Goal: Information Seeking & Learning: Compare options

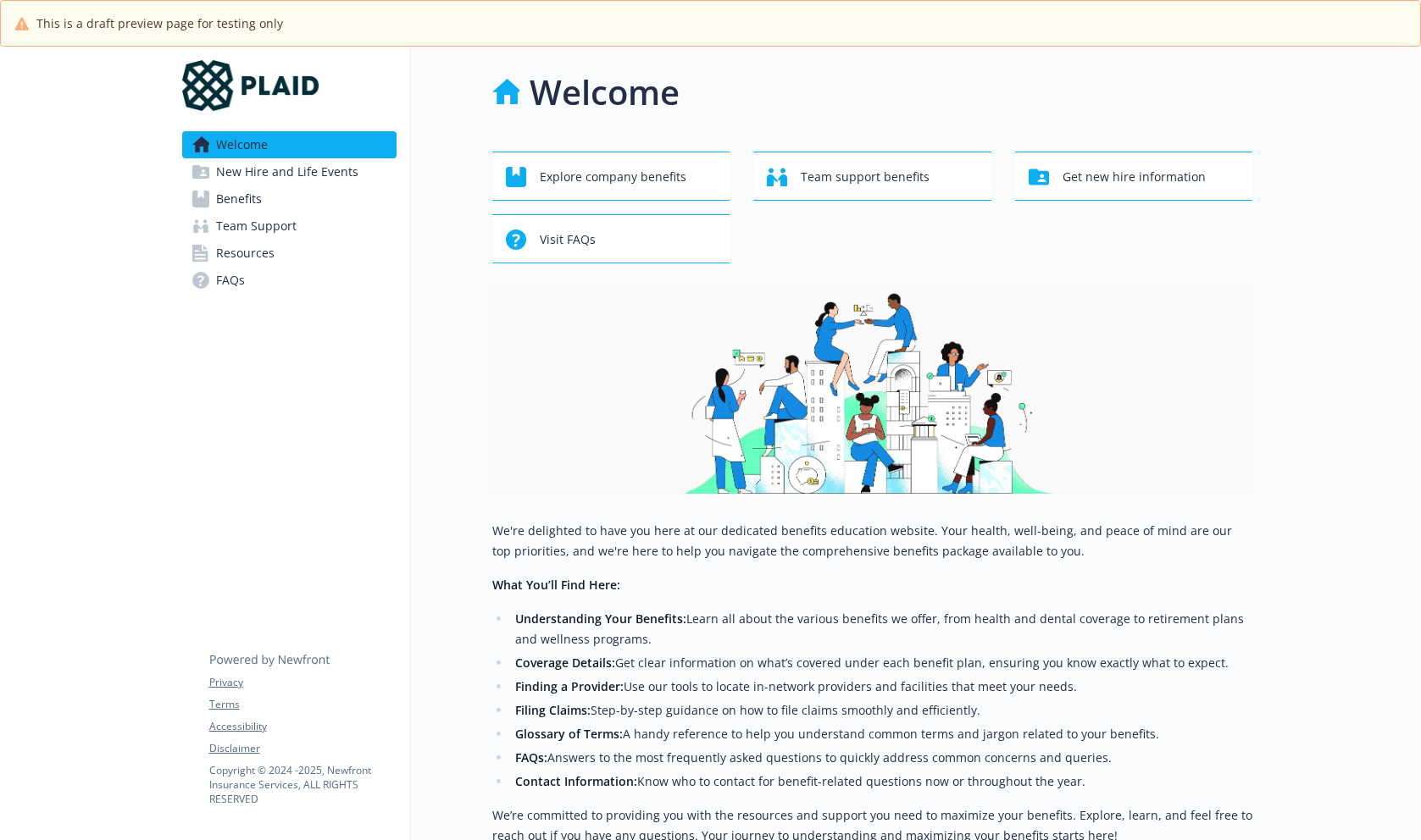
click at [297, 197] on link "Benefits" at bounding box center [289, 199] width 214 height 27
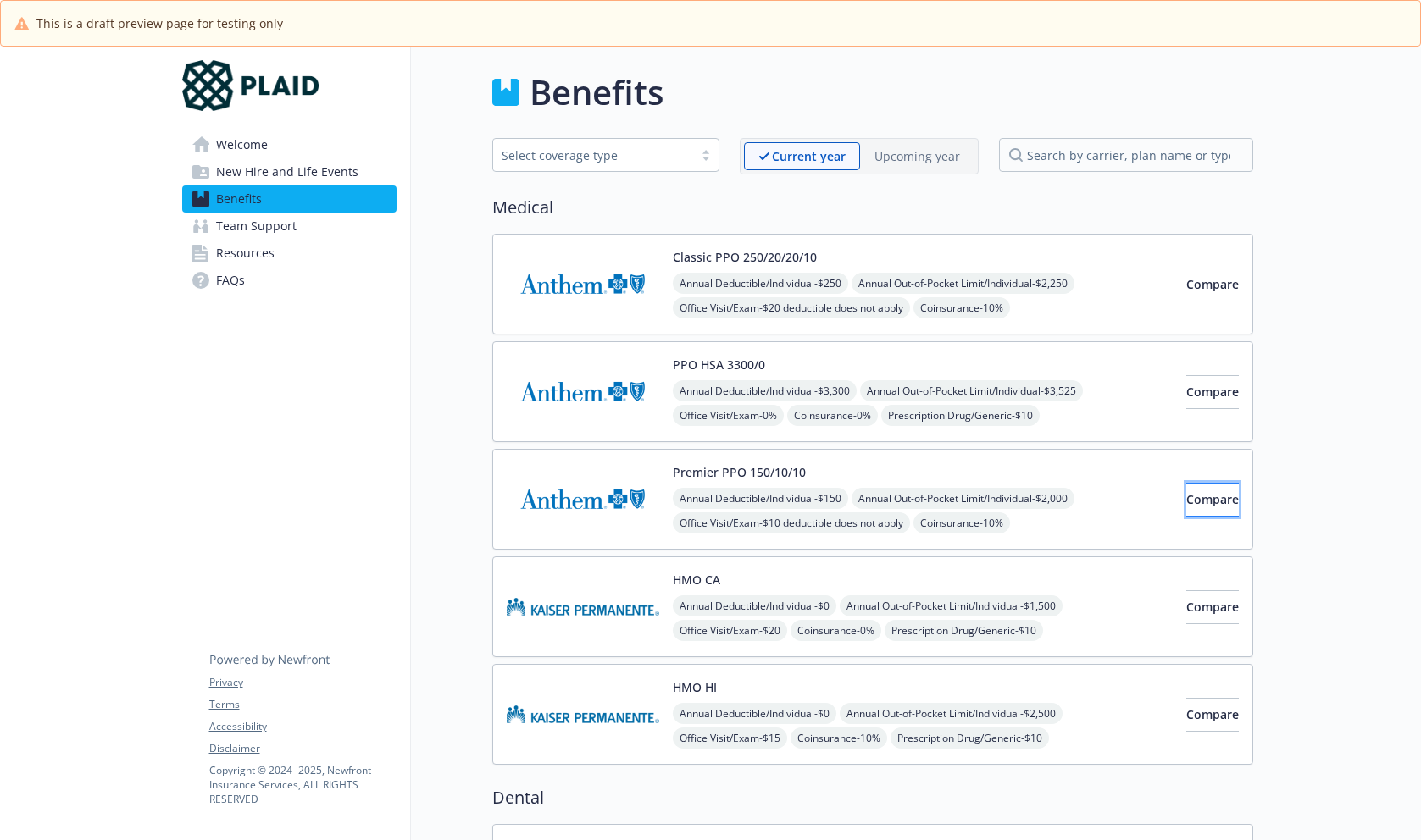
click at [1186, 512] on button "Compare" at bounding box center [1213, 499] width 52 height 34
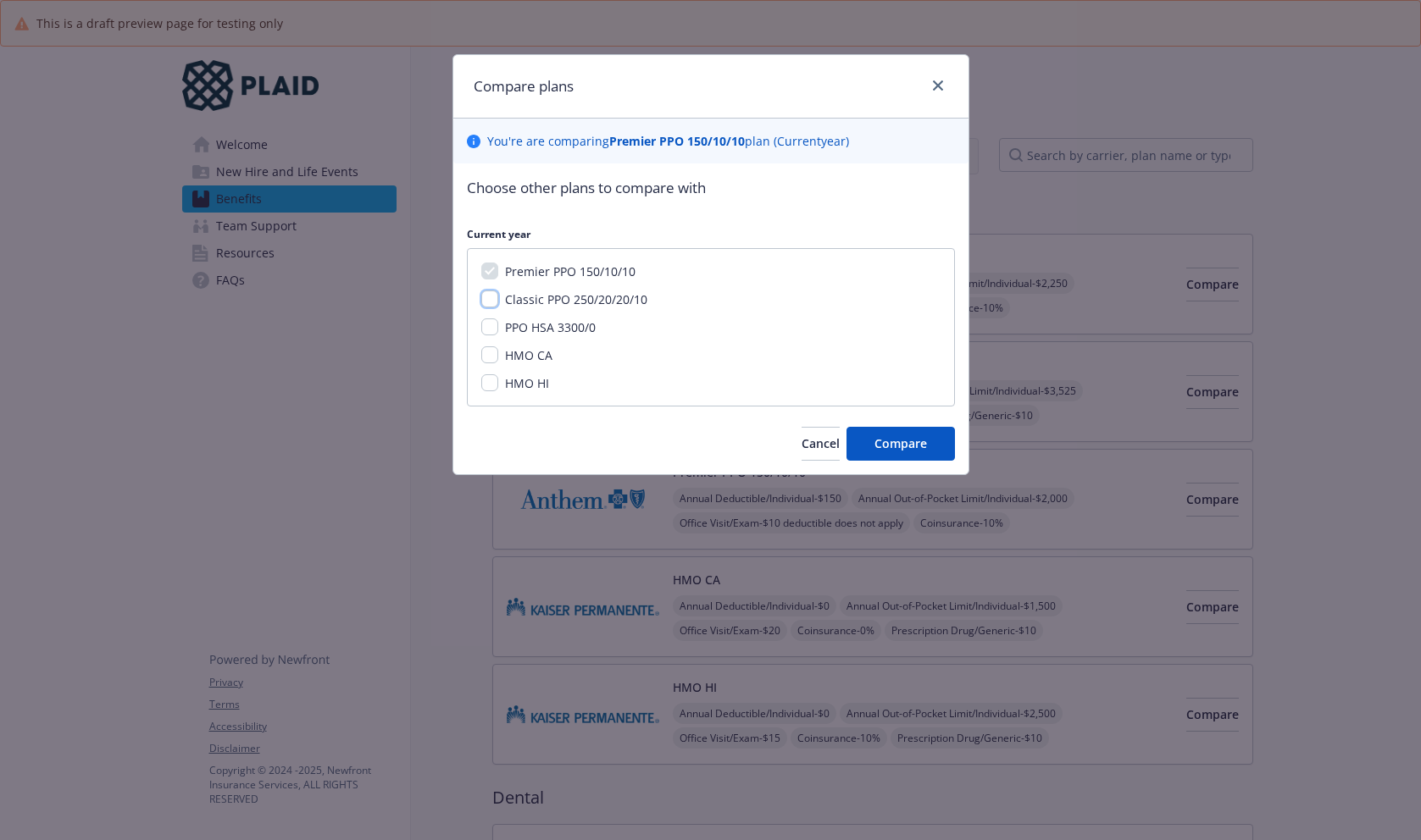
click at [482, 296] on input "Classic PPO 250/20/20/10" at bounding box center [489, 298] width 16 height 16
checkbox input "true"
click at [908, 439] on span "Compare" at bounding box center [900, 443] width 52 height 16
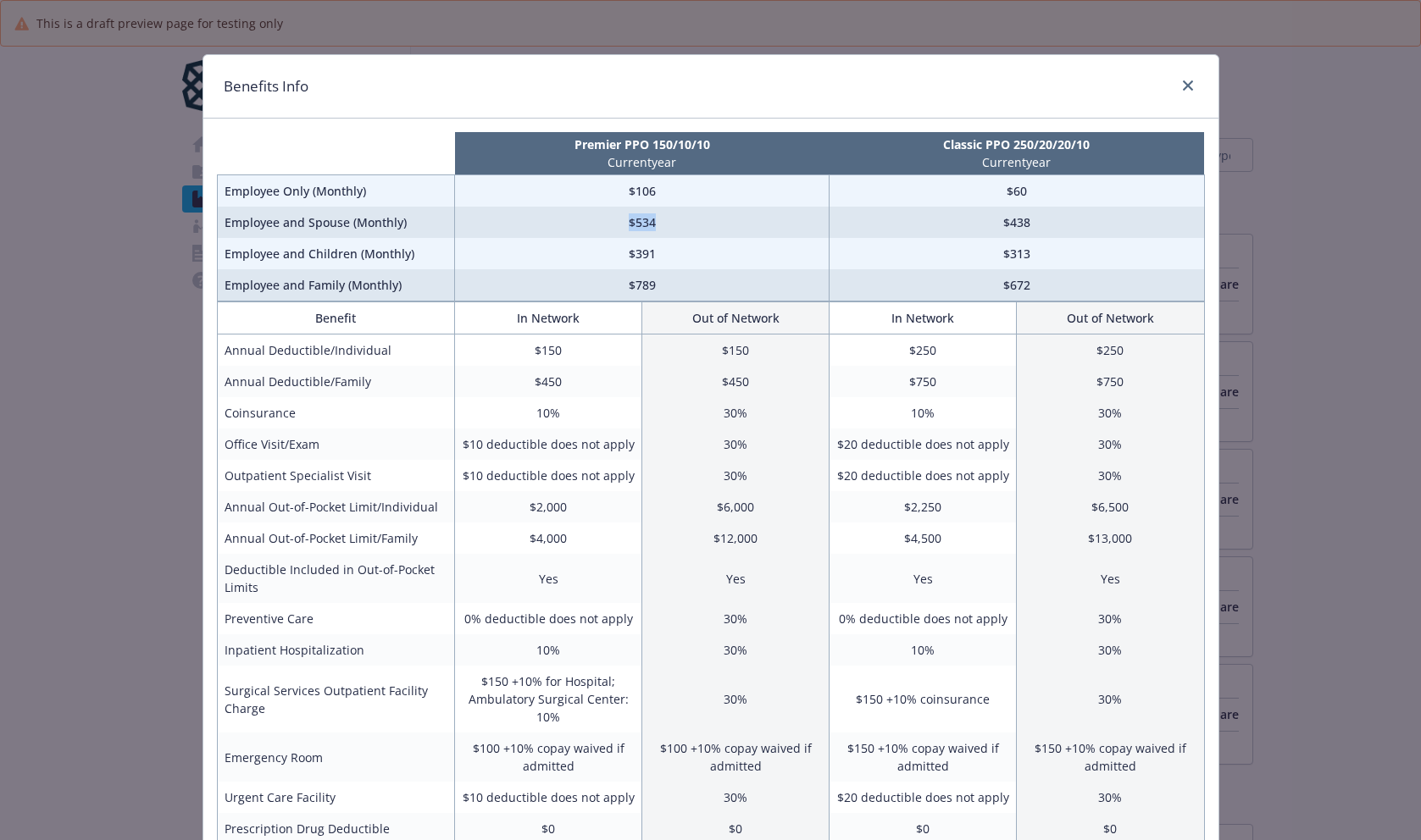
drag, startPoint x: 625, startPoint y: 216, endPoint x: 666, endPoint y: 226, distance: 42.2
click at [666, 226] on td "$534" at bounding box center [642, 222] width 374 height 31
drag, startPoint x: 1015, startPoint y: 188, endPoint x: 1003, endPoint y: 188, distance: 12.0
click at [1003, 188] on td "$60" at bounding box center [1017, 191] width 374 height 32
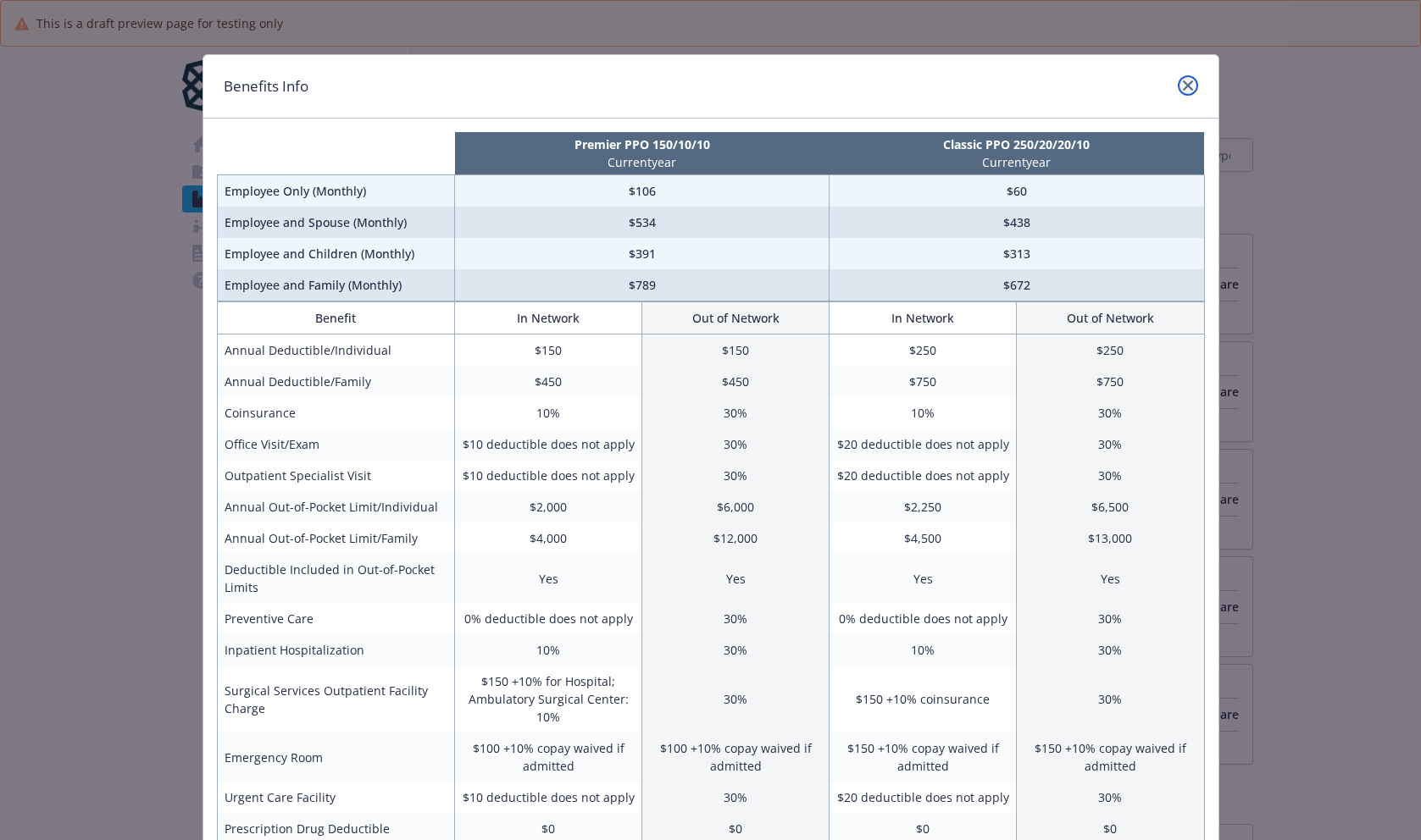
click at [1184, 89] on icon "close" at bounding box center [1188, 85] width 10 height 10
